Goal: Communication & Community: Answer question/provide support

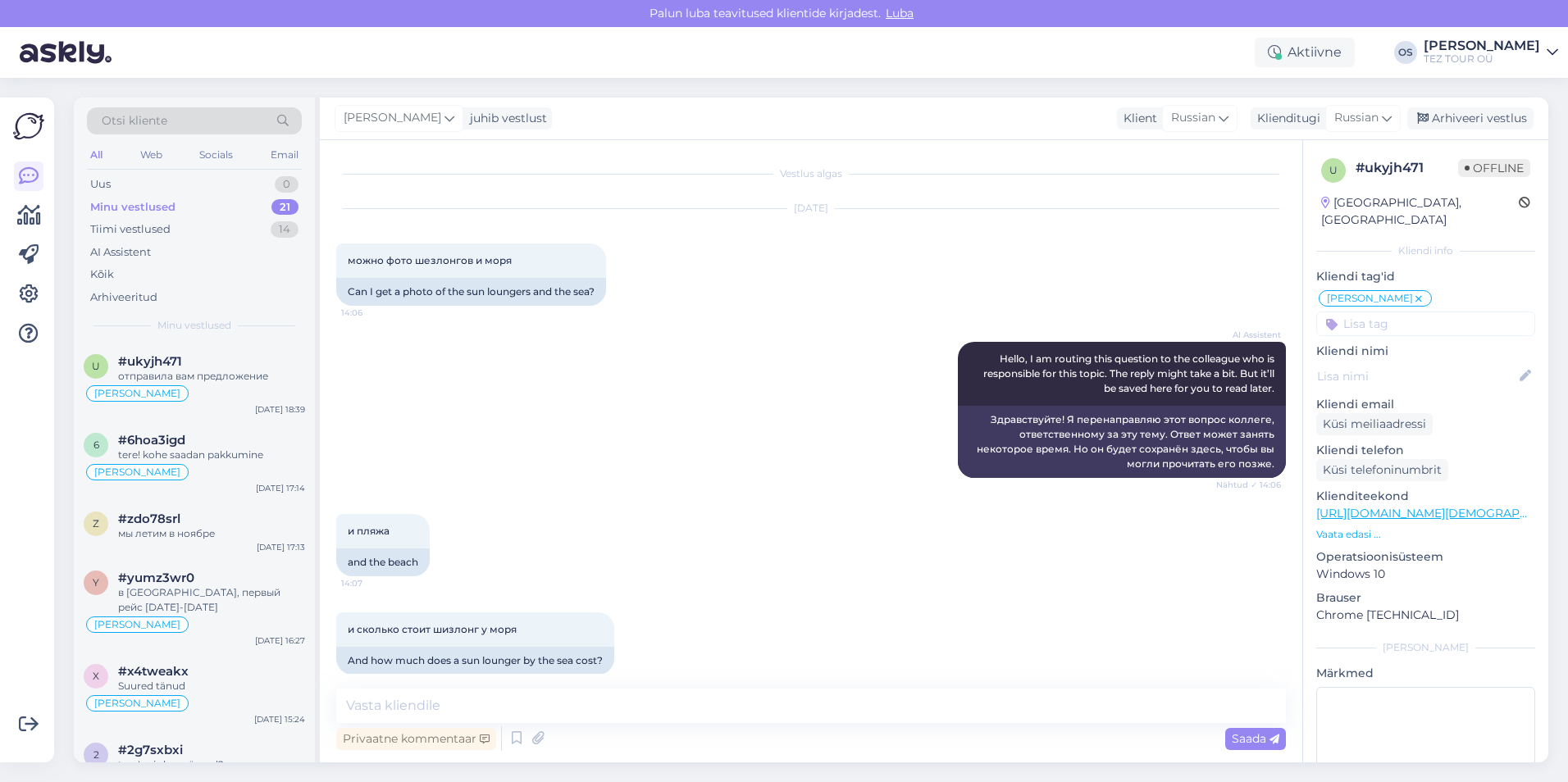
scroll to position [816, 0]
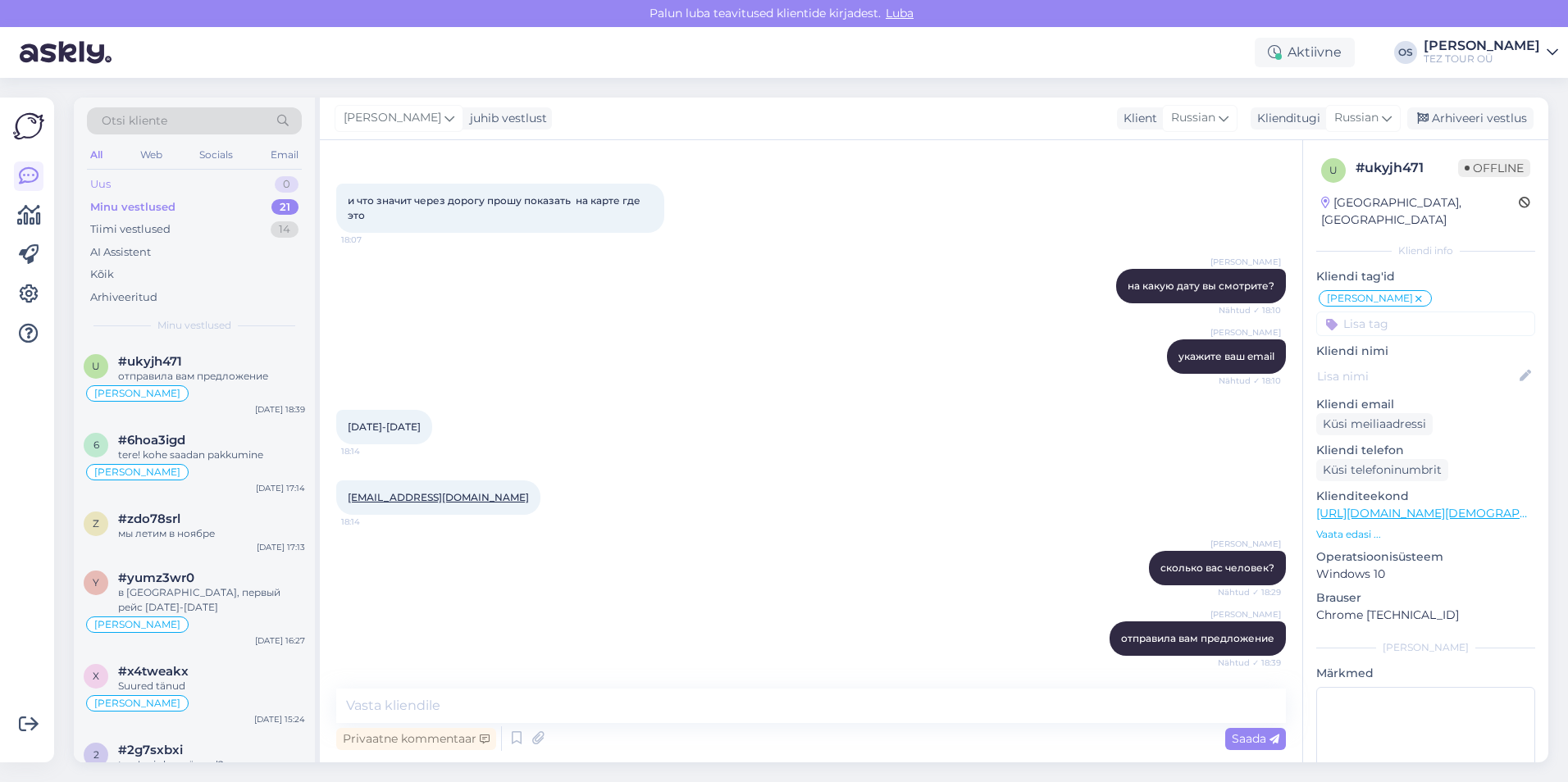
click at [172, 175] on div "Uus 0" at bounding box center [194, 184] width 215 height 23
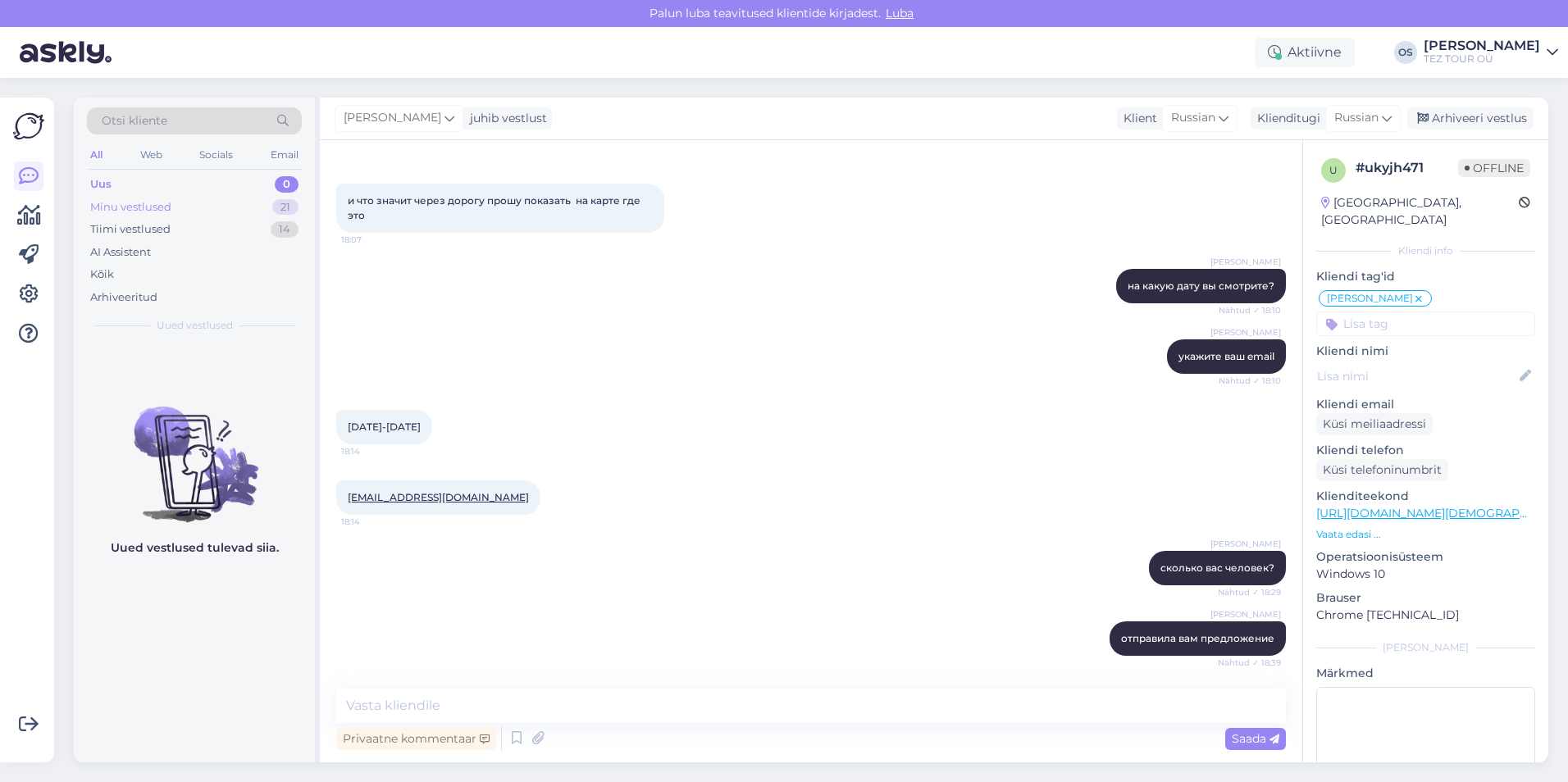
click at [135, 206] on div "Minu vestlused" at bounding box center [131, 208] width 81 height 16
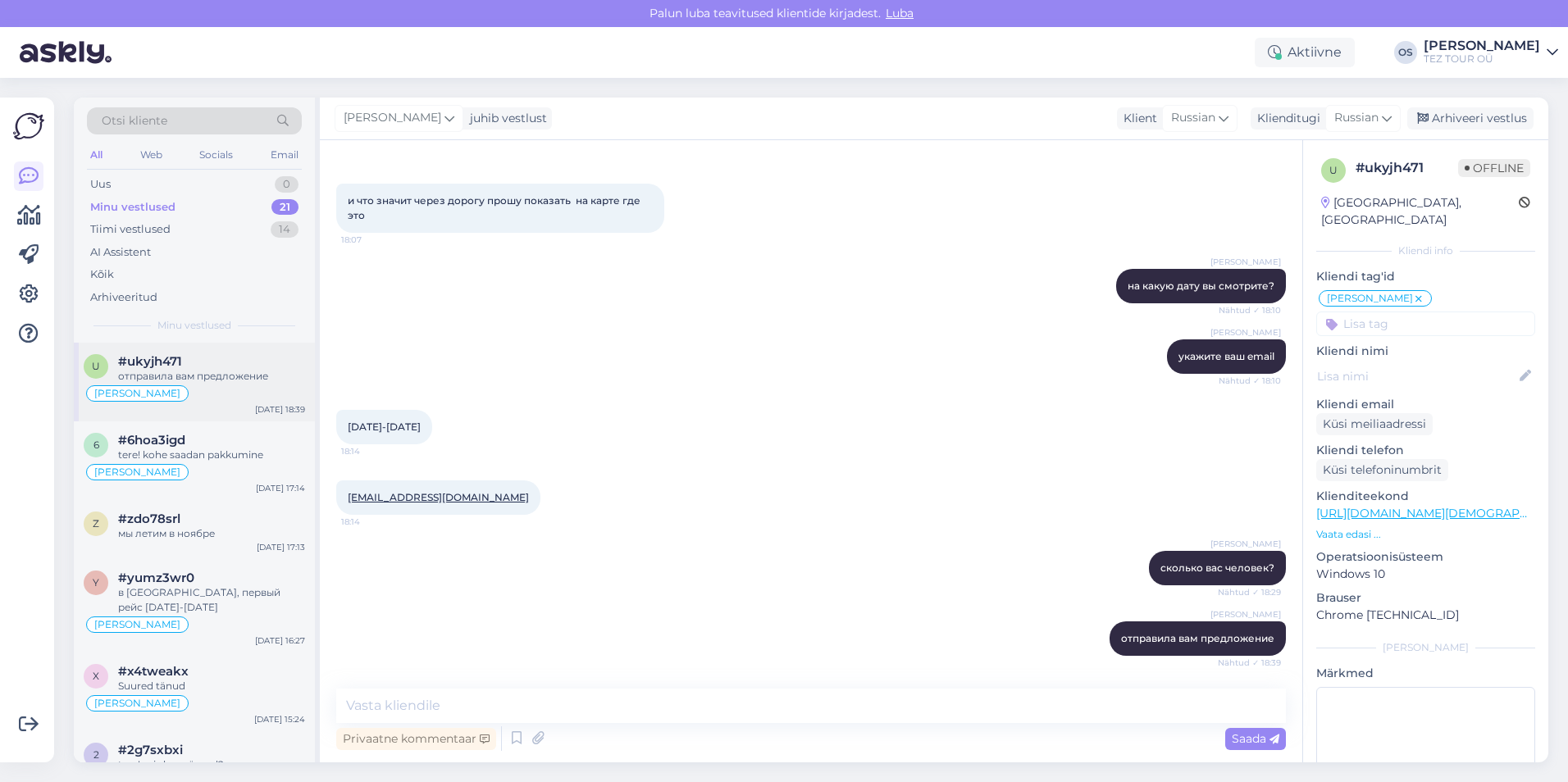
click at [230, 370] on div "отправила вам предложение" at bounding box center [211, 377] width 187 height 14
click at [209, 456] on div "tere! kohe saadan pakkumine" at bounding box center [211, 455] width 187 height 14
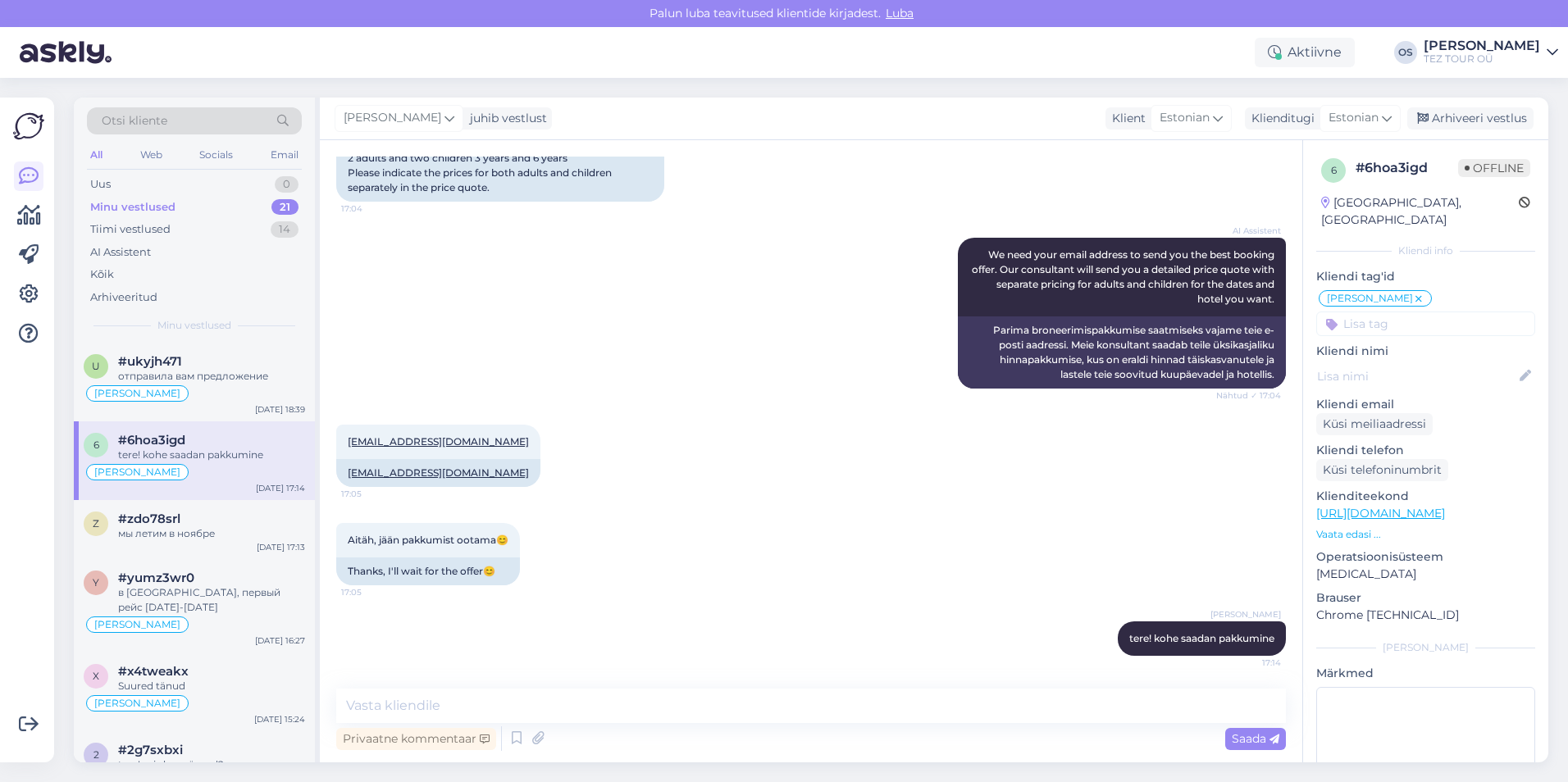
scroll to position [552, 0]
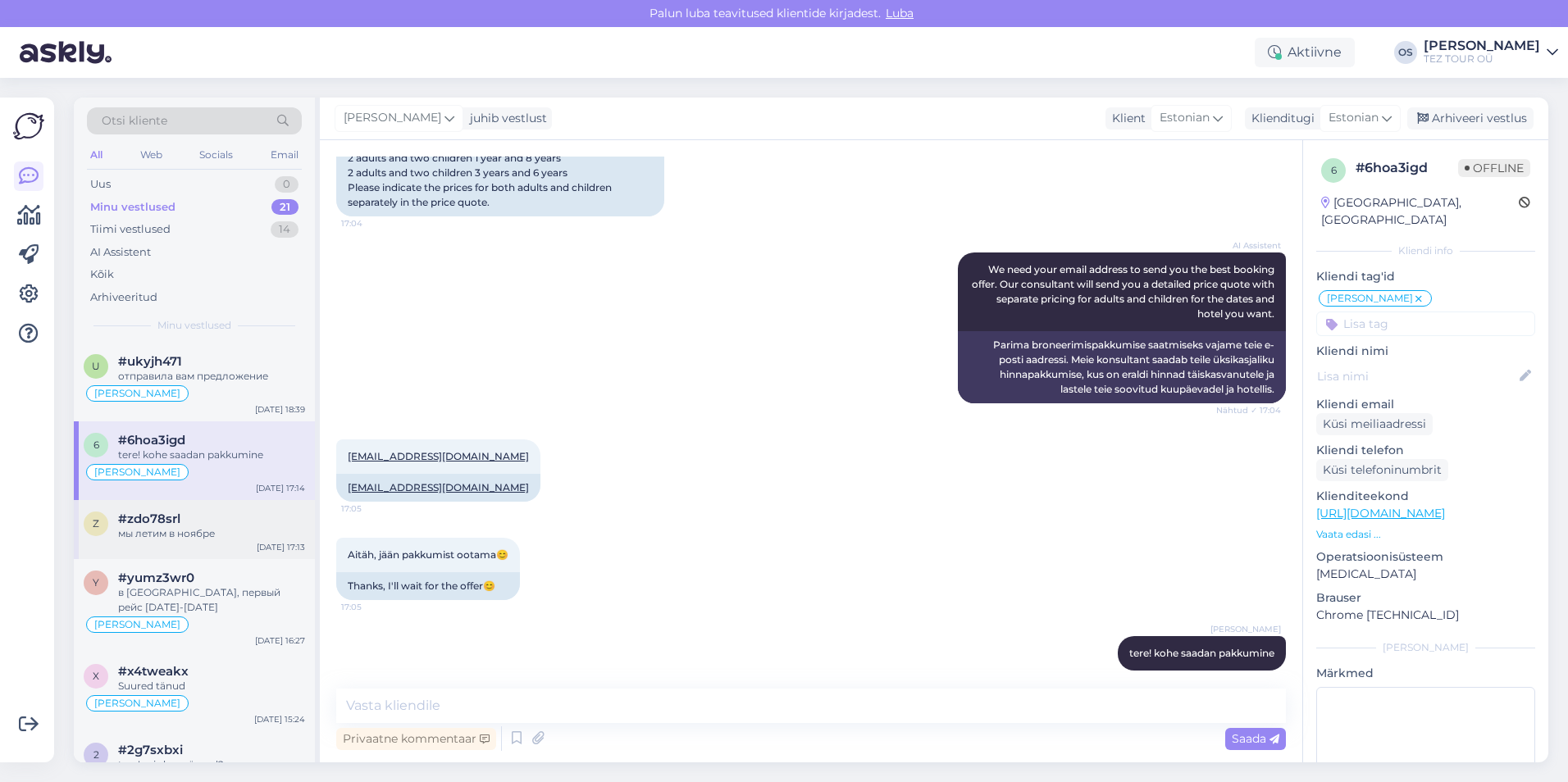
click at [208, 521] on div "#zdo78srl" at bounding box center [211, 519] width 187 height 14
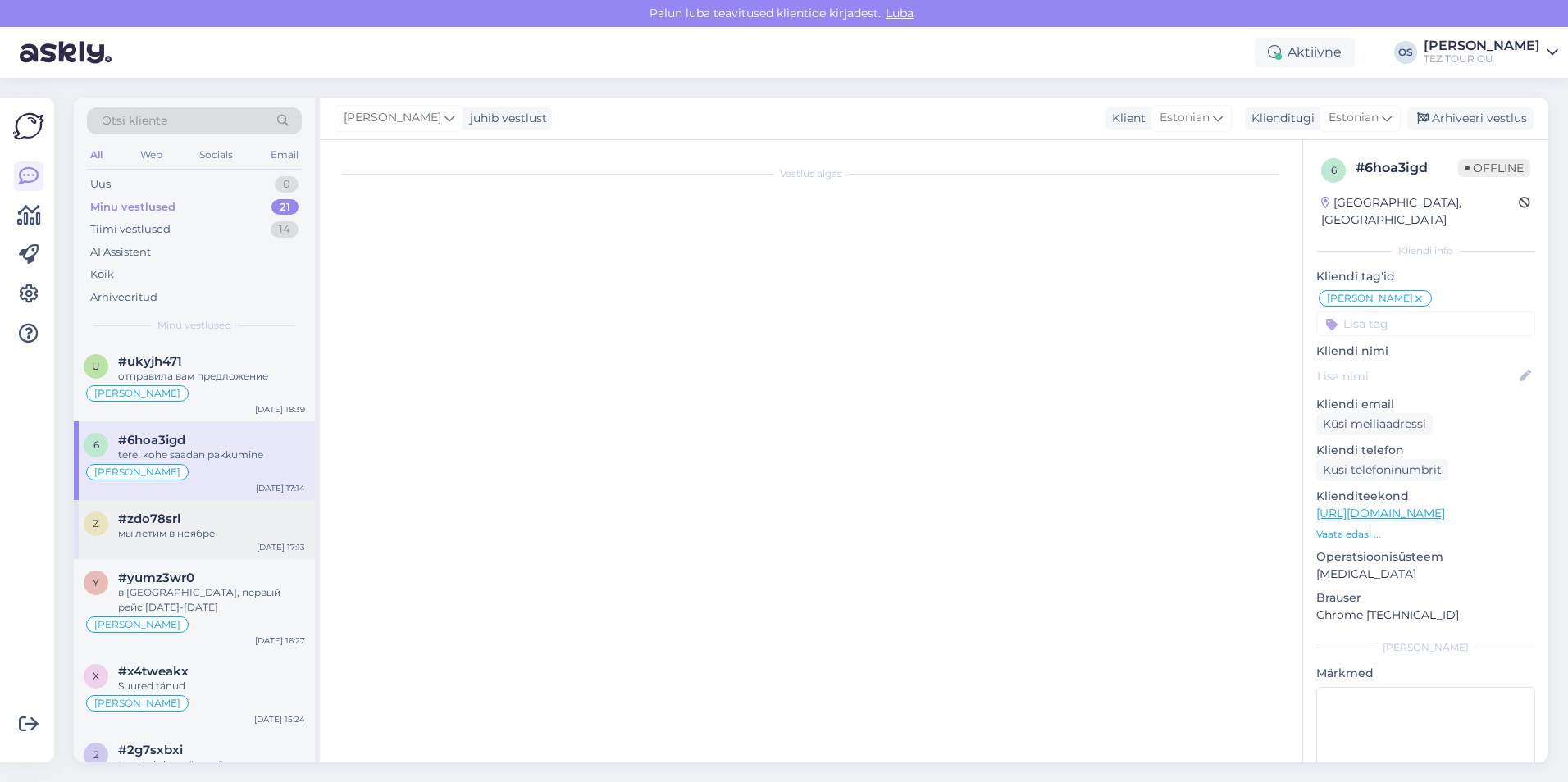
scroll to position [190, 0]
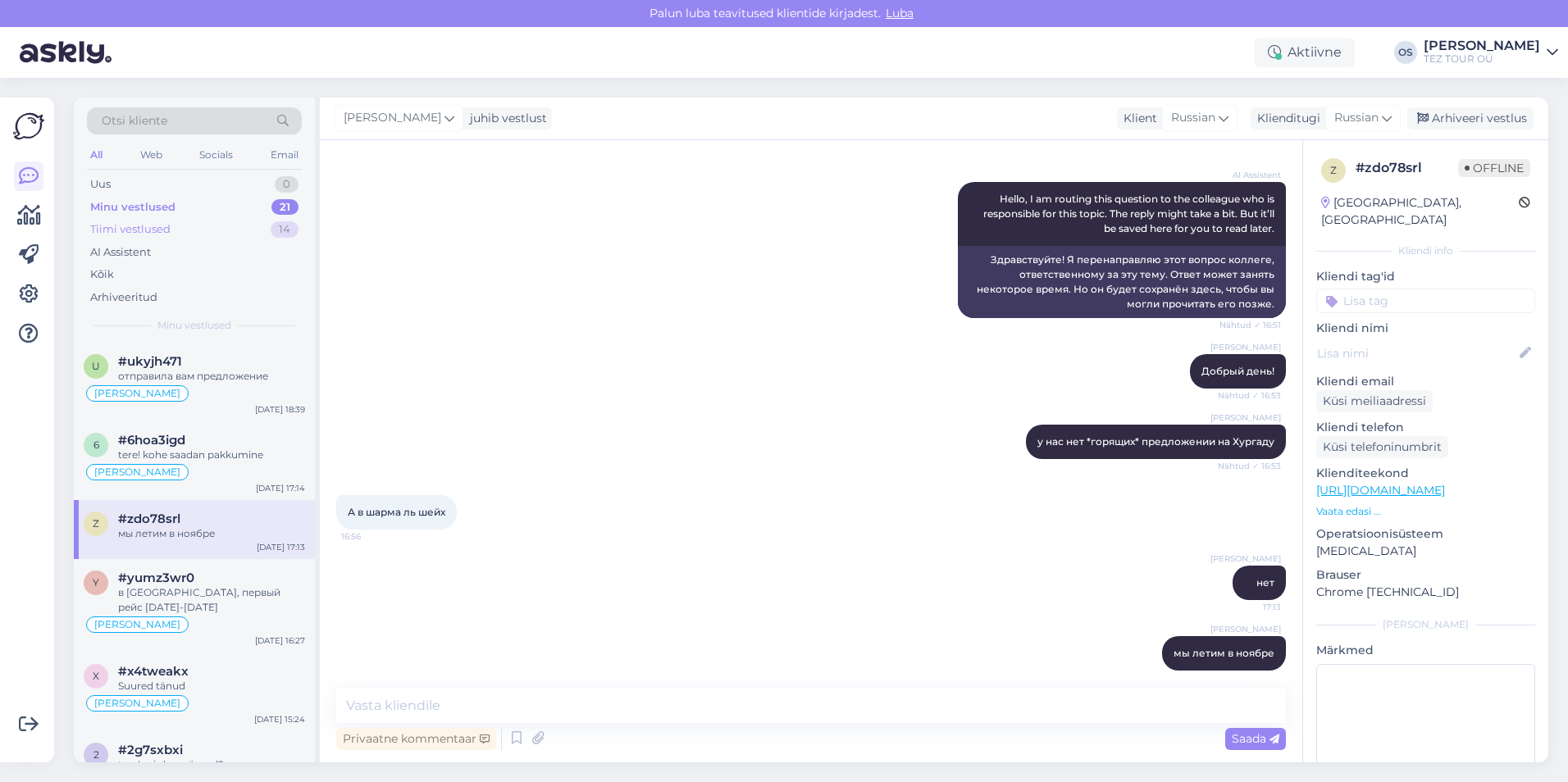
click at [152, 228] on div "Tiimi vestlused" at bounding box center [130, 229] width 80 height 16
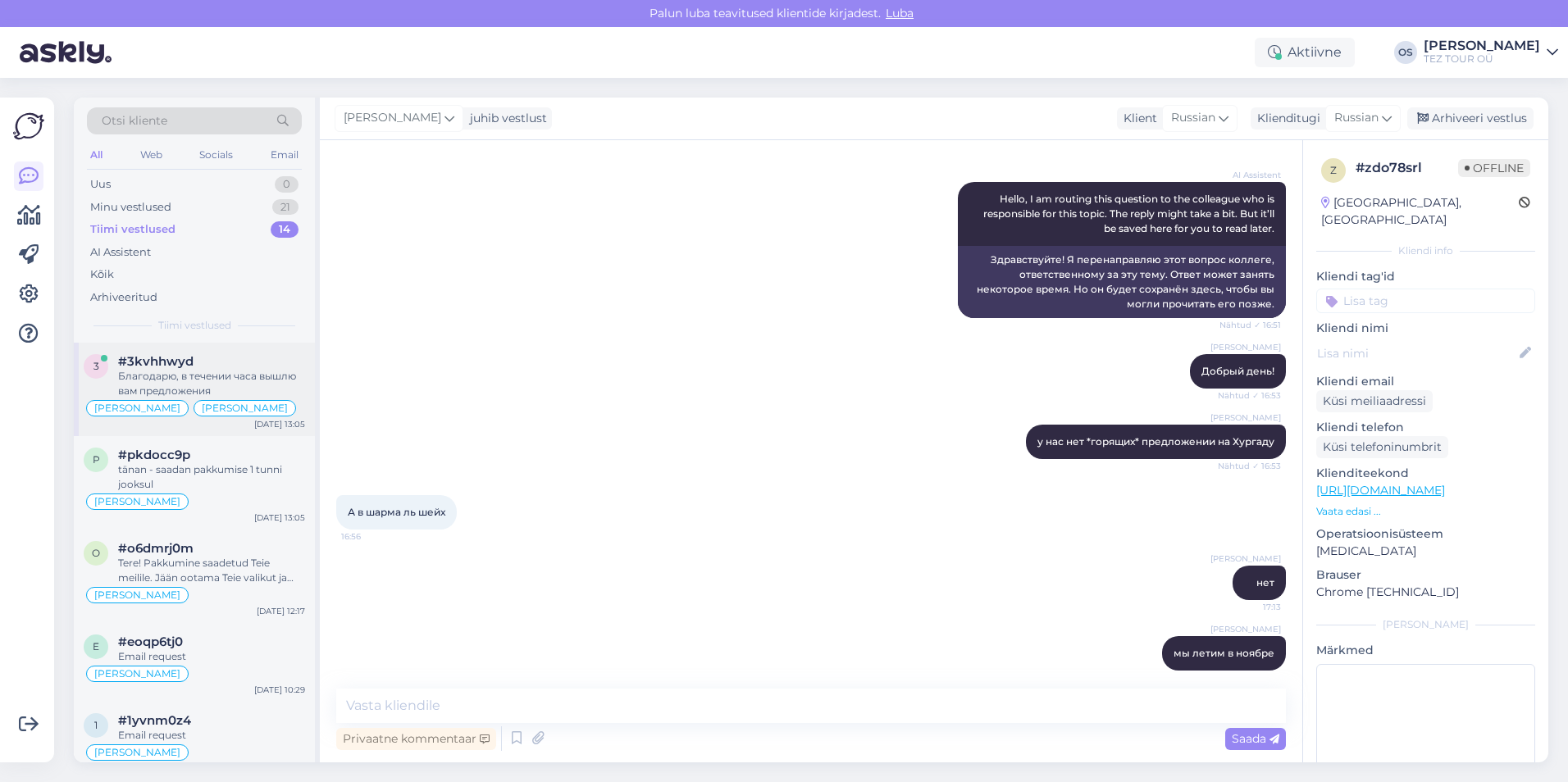
click at [221, 378] on div "Благодарю, в течении часа вышлю вам предложения" at bounding box center [211, 384] width 187 height 30
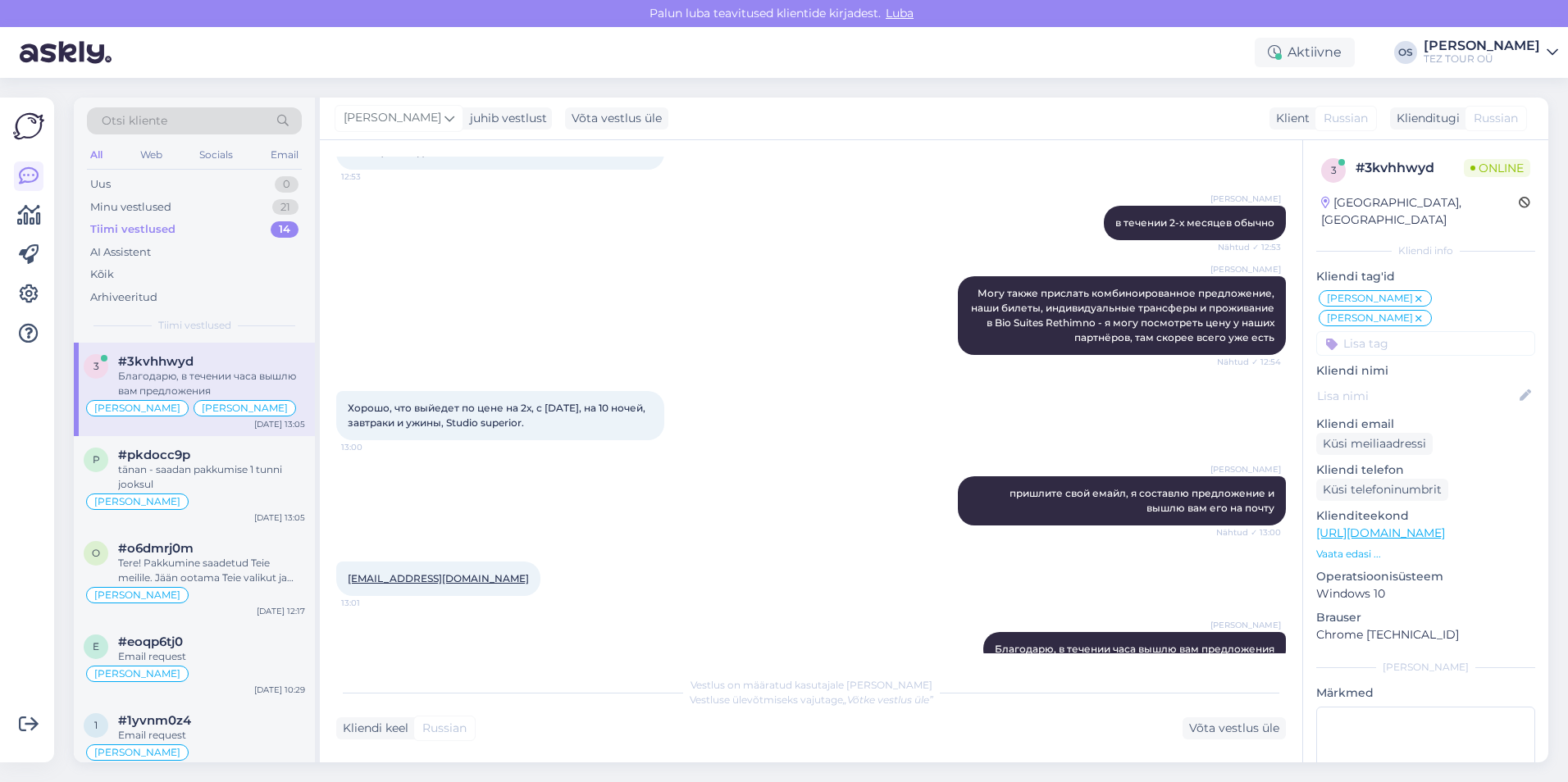
scroll to position [1394, 0]
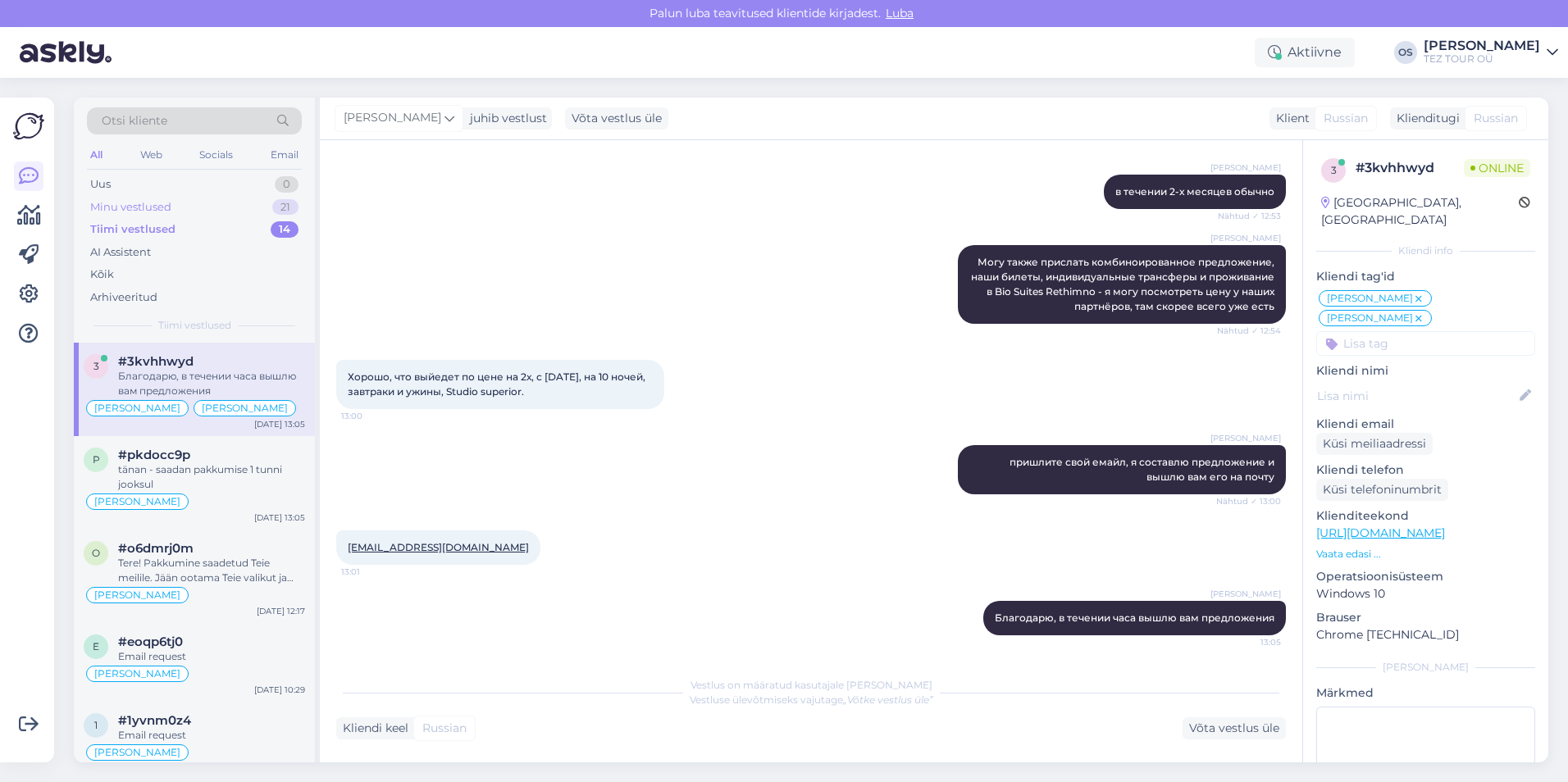
click at [156, 203] on div "Minu vestlused" at bounding box center [131, 208] width 81 height 16
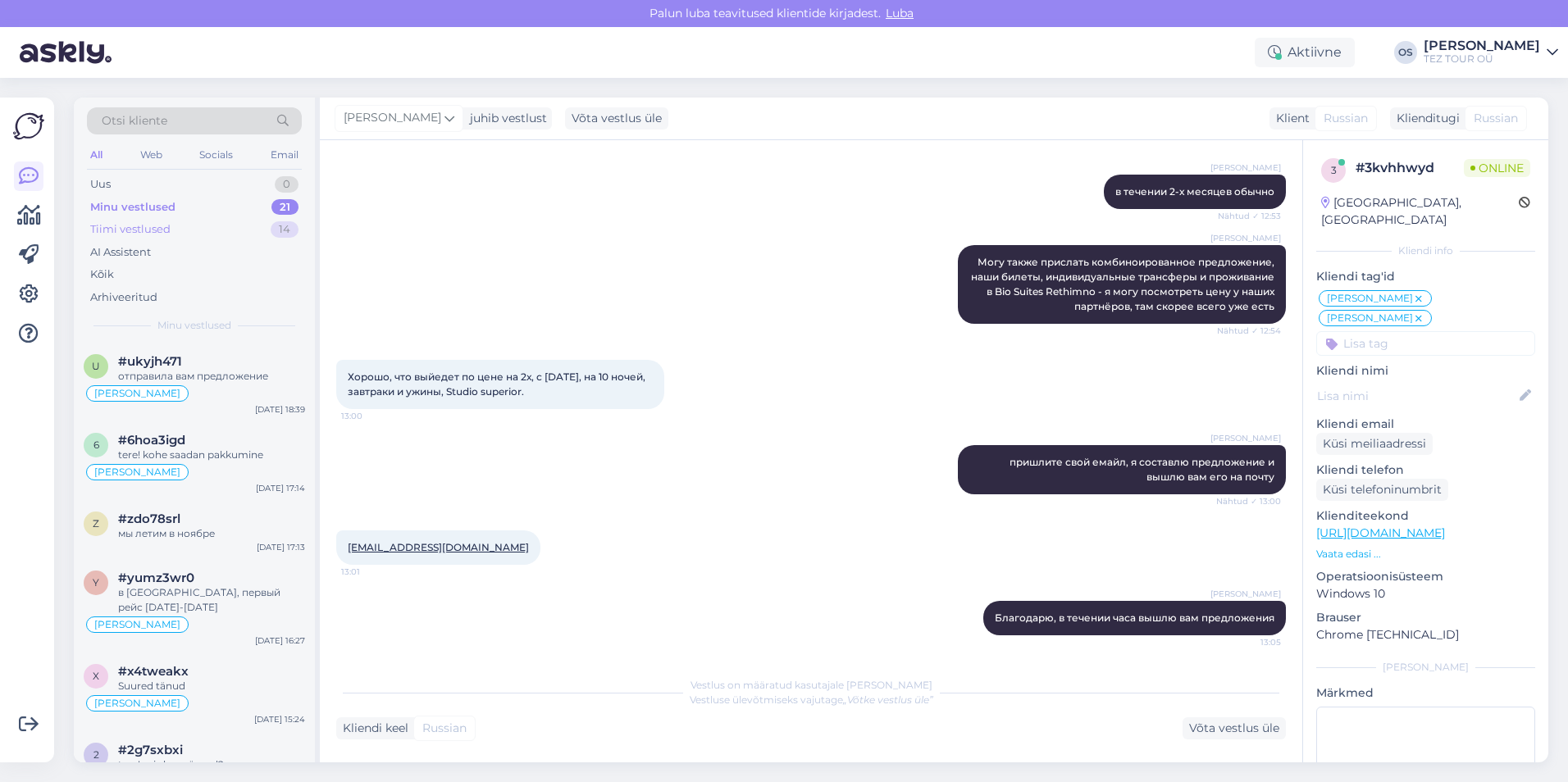
click at [160, 228] on div "Tiimi vestlused" at bounding box center [130, 229] width 80 height 16
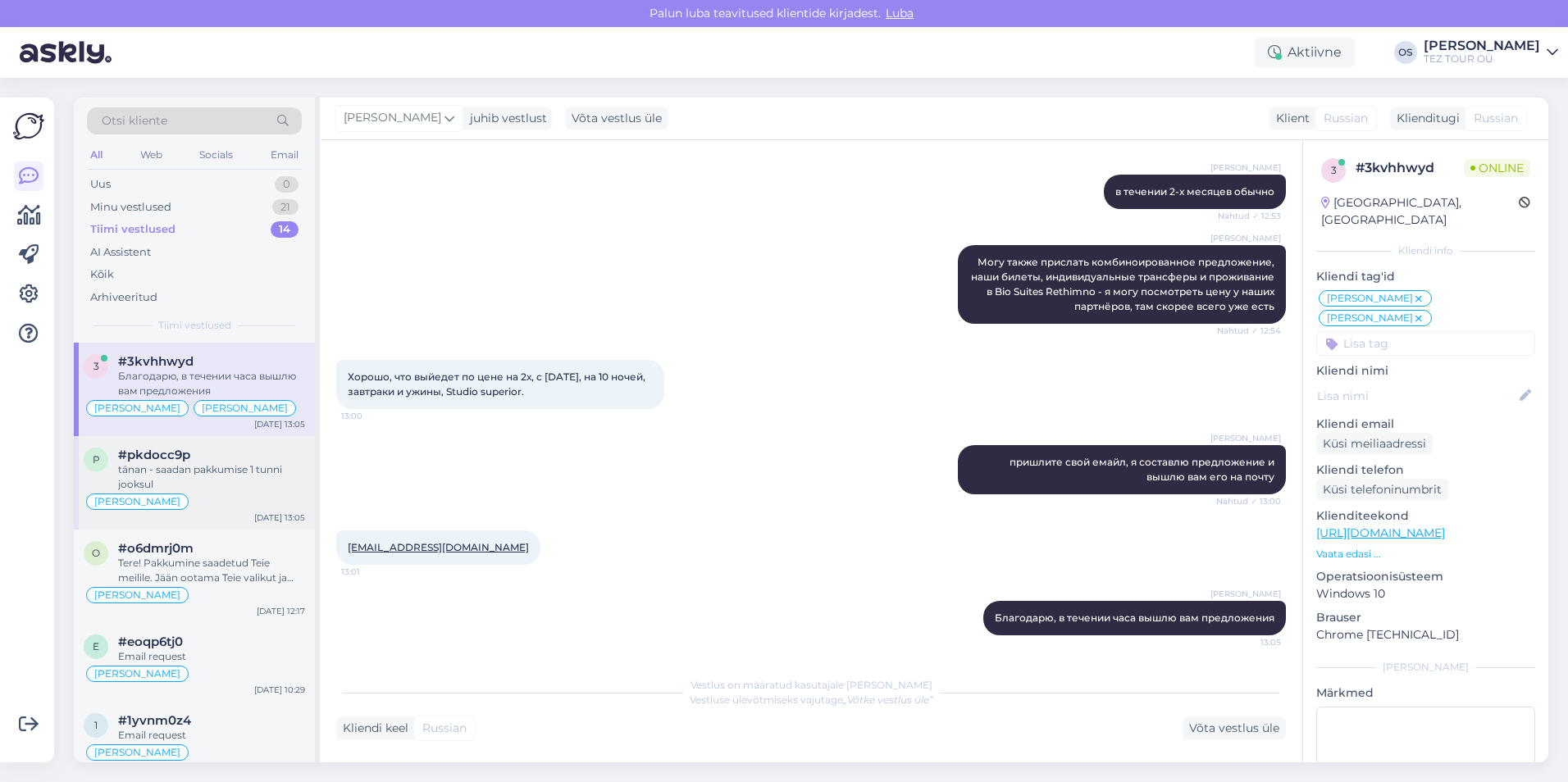
click at [217, 484] on div "tänan - saadan pakkumise 1 tunni jooksul" at bounding box center [211, 477] width 187 height 30
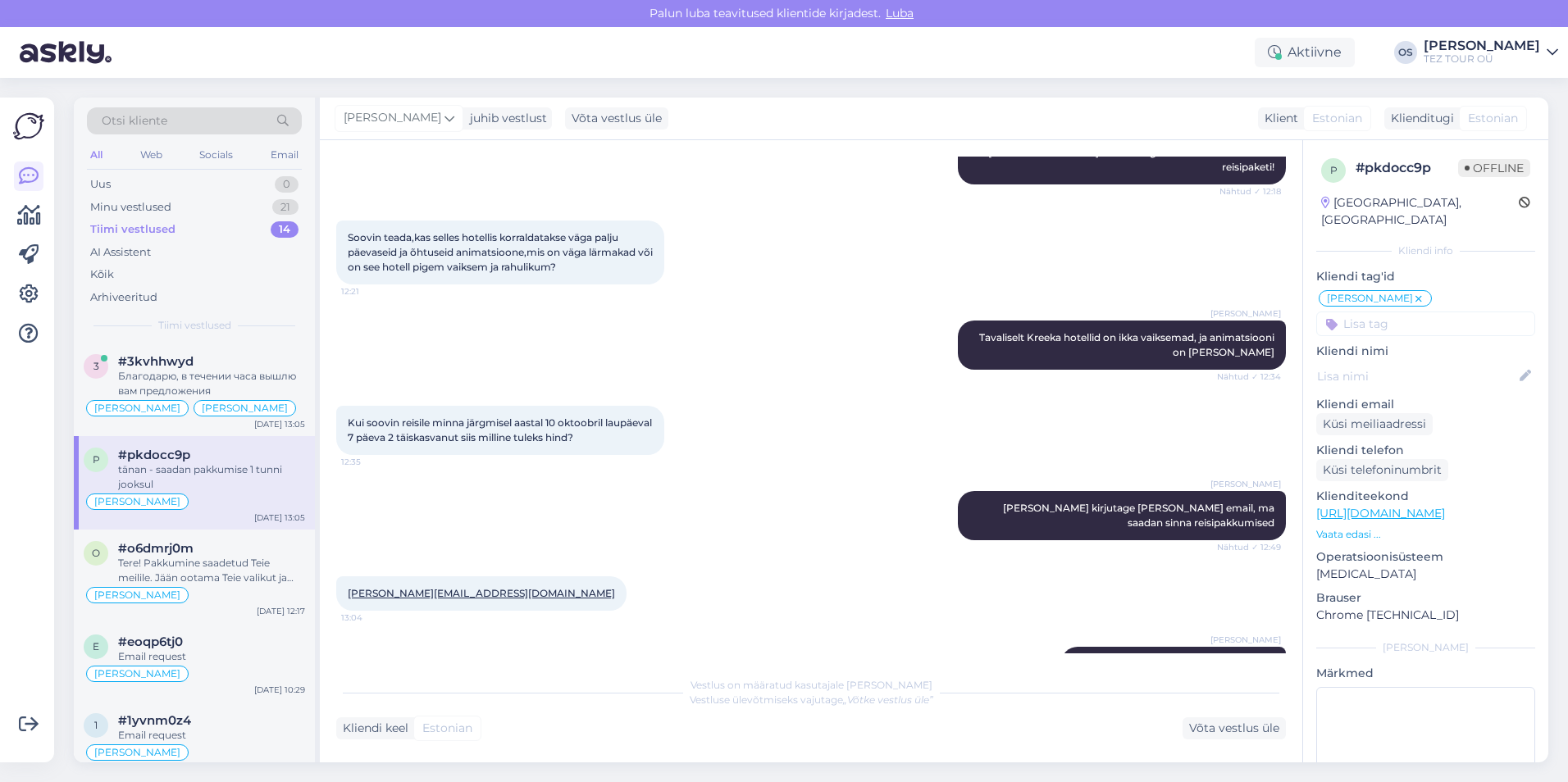
scroll to position [1555, 0]
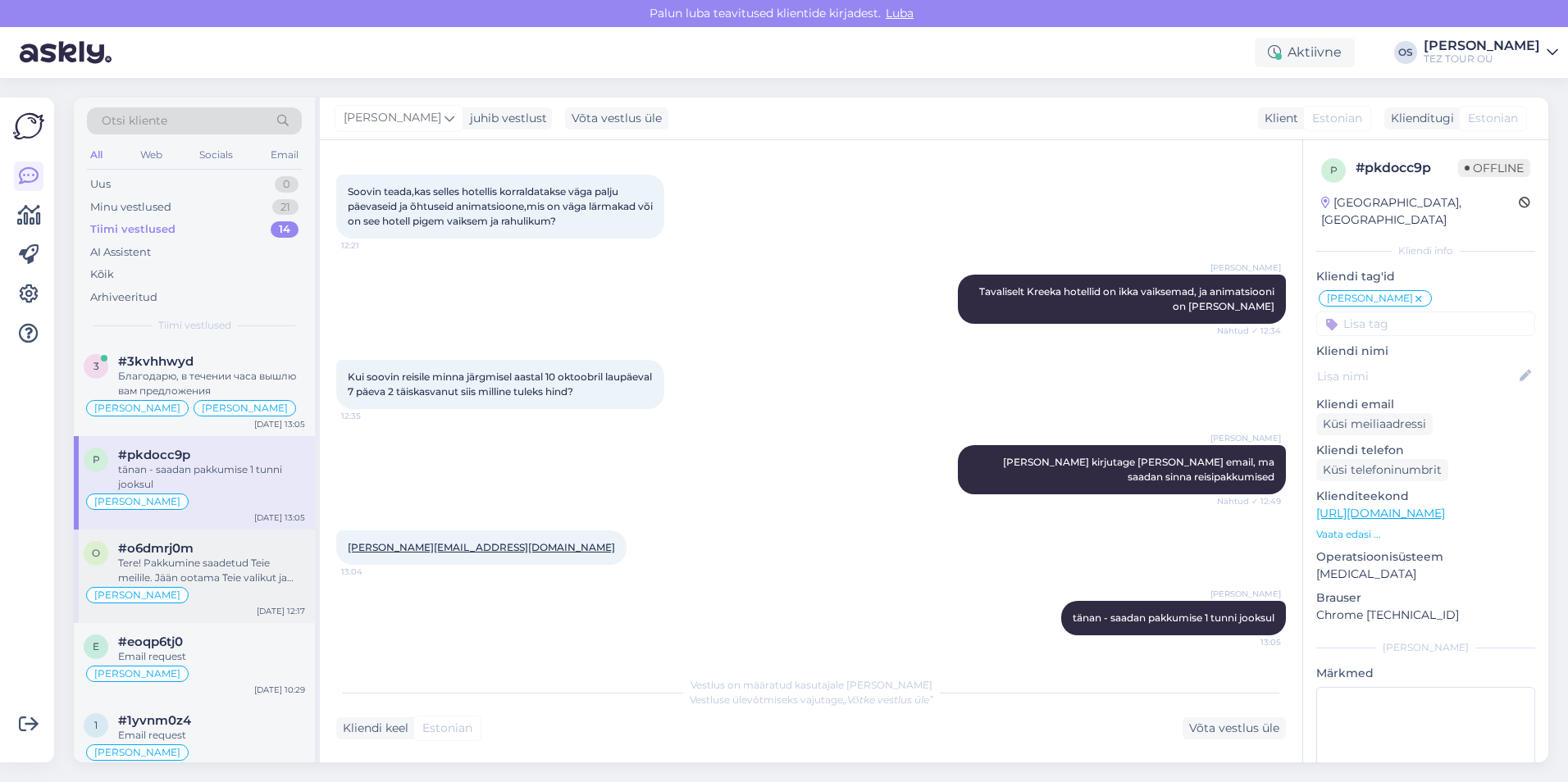
click at [227, 559] on div "Tere! Pakkumine saadetud Teie meilile. Jään ootama Teie valikut ja broneerimiss…" at bounding box center [211, 571] width 187 height 30
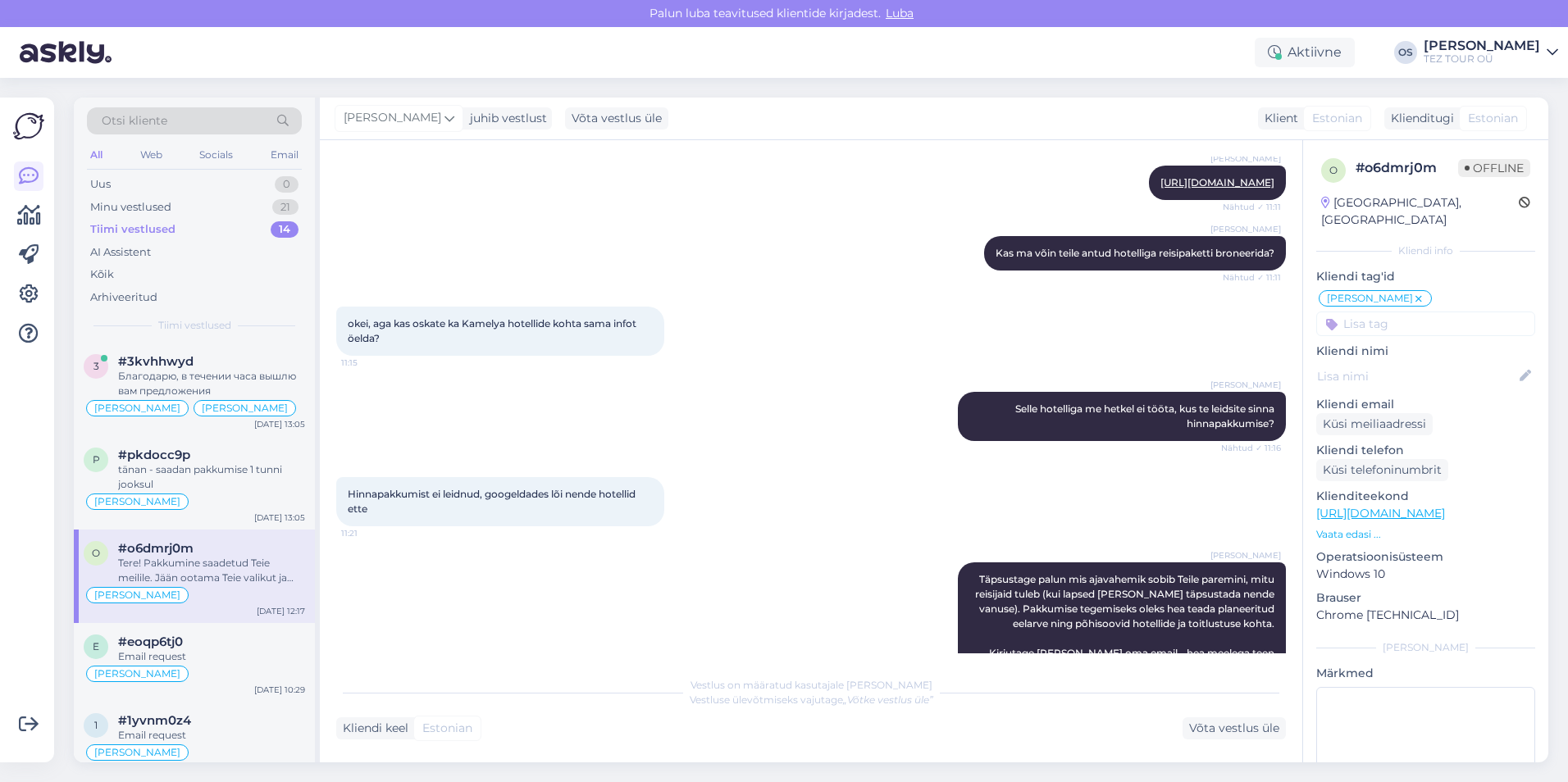
scroll to position [564, 0]
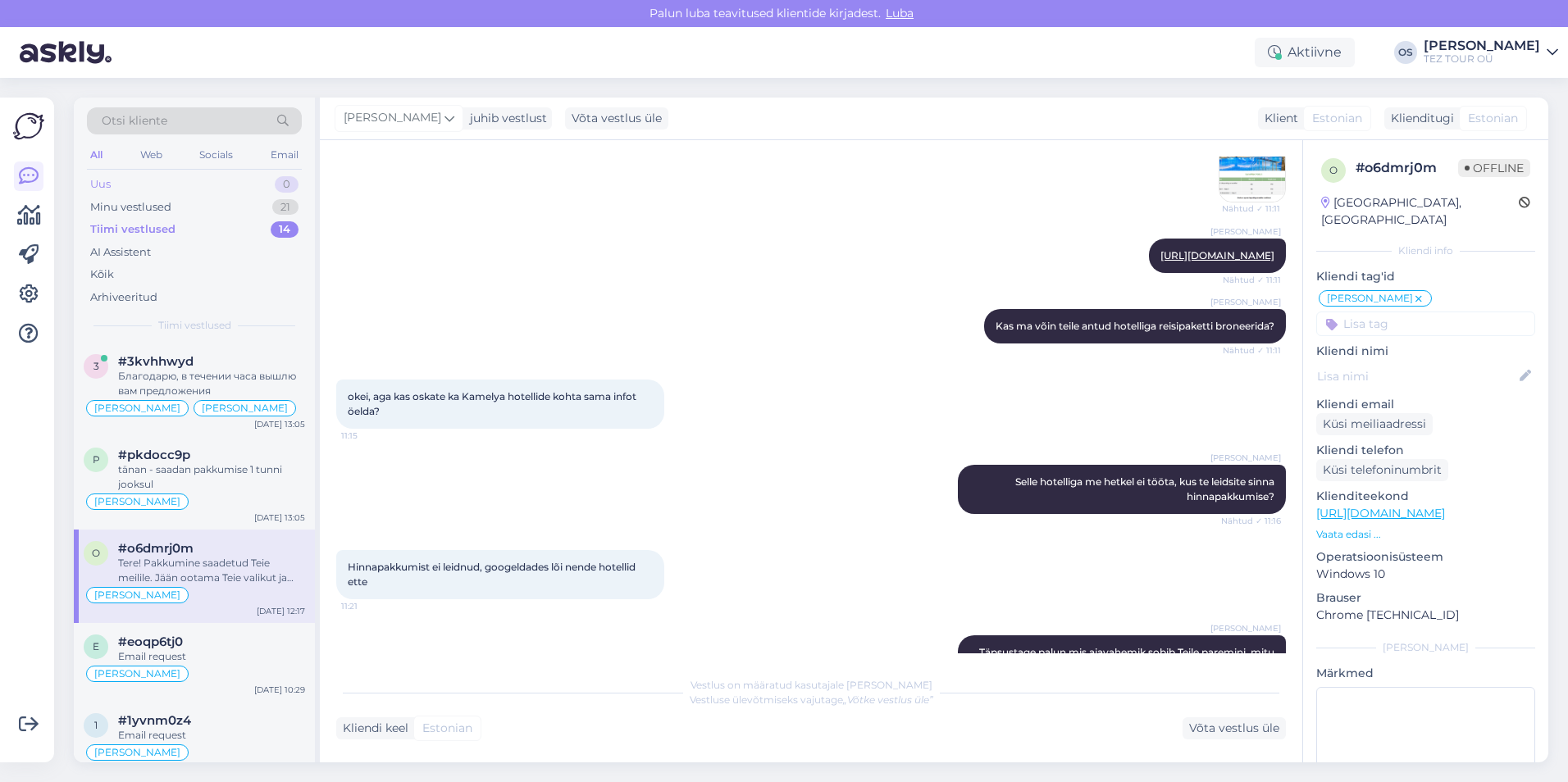
click at [125, 182] on div "Uus 0" at bounding box center [194, 184] width 215 height 23
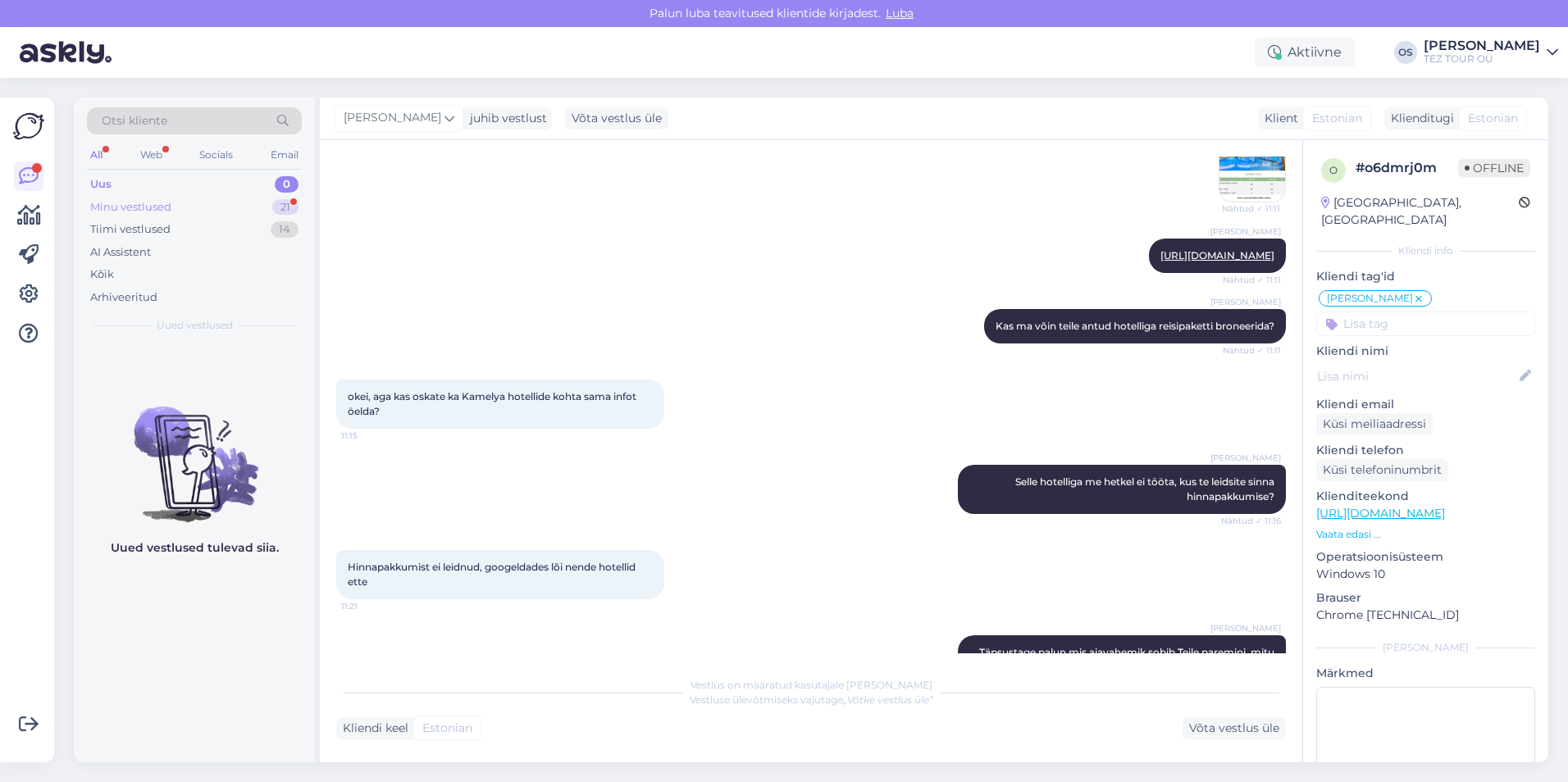
click at [151, 201] on div "Minu vestlused" at bounding box center [131, 208] width 81 height 16
